Goal: Navigation & Orientation: Find specific page/section

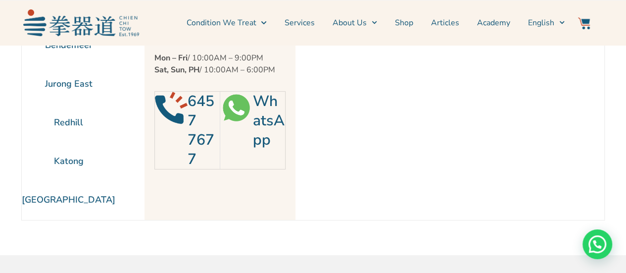
scroll to position [49, 0]
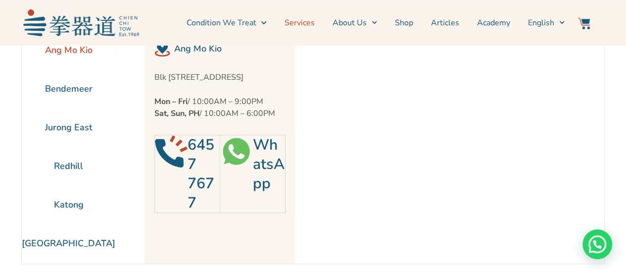
click at [304, 23] on link "Services" at bounding box center [299, 22] width 30 height 25
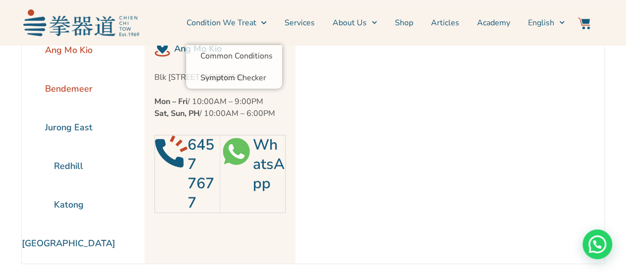
click at [64, 86] on li "Bendemeer" at bounding box center [68, 88] width 93 height 39
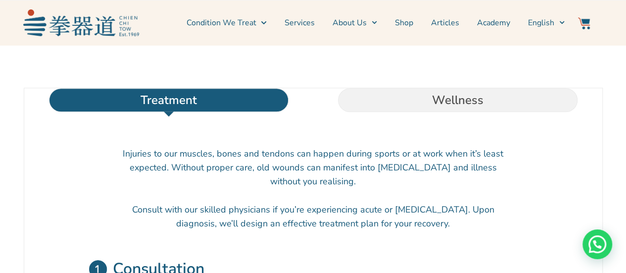
scroll to position [346, 0]
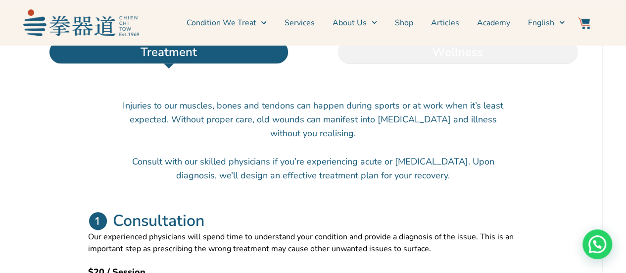
click at [489, 64] on li "Wellness" at bounding box center [457, 52] width 289 height 24
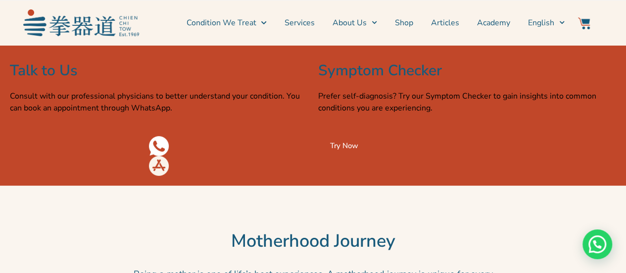
scroll to position [1484, 0]
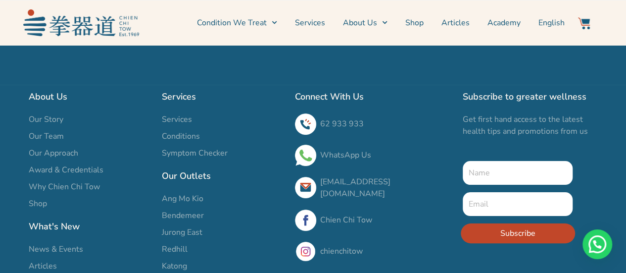
click at [177, 119] on span "Services" at bounding box center [177, 119] width 30 height 12
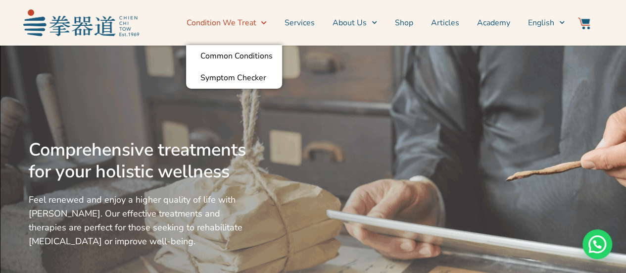
click at [266, 24] on icon "Menu" at bounding box center [263, 22] width 5 height 5
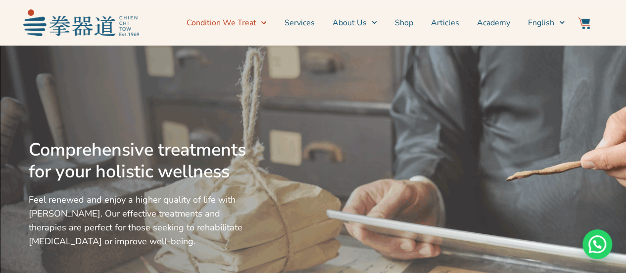
click at [266, 24] on icon "Menu" at bounding box center [263, 22] width 5 height 5
